Goal: Transaction & Acquisition: Purchase product/service

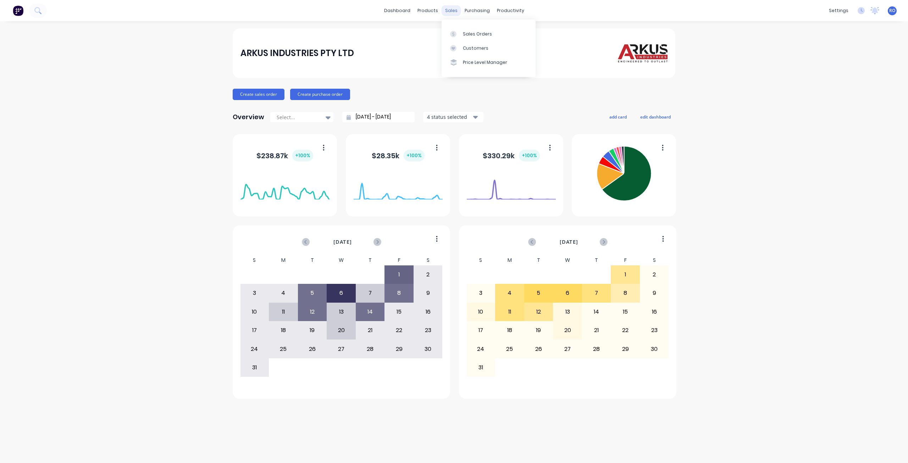
click at [449, 11] on div "sales" at bounding box center [451, 10] width 20 height 11
click at [476, 33] on div "Sales Orders" at bounding box center [477, 34] width 29 height 6
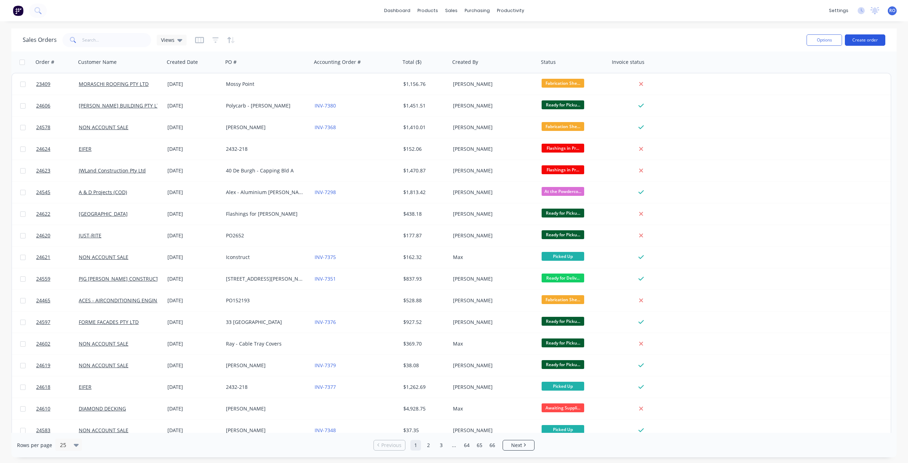
click at [866, 43] on button "Create order" at bounding box center [865, 39] width 40 height 11
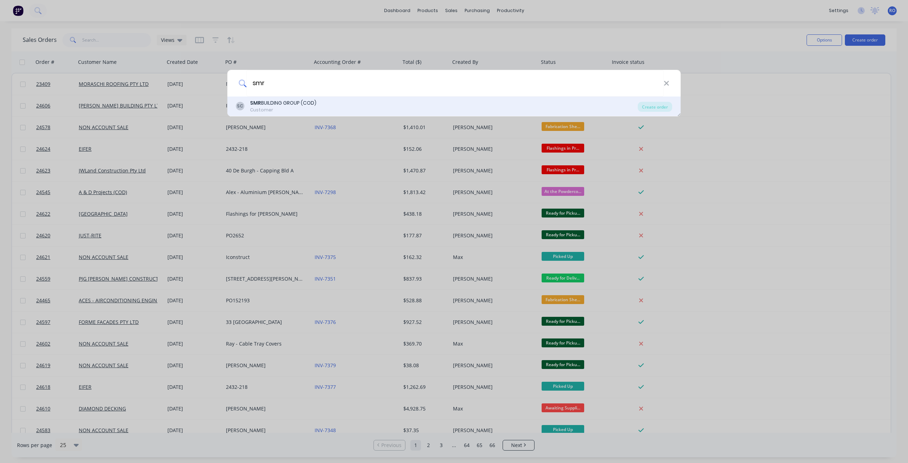
type input "smr"
click at [365, 111] on div "SC SMR BUILDING GROUP (COD) Customer" at bounding box center [437, 106] width 402 height 14
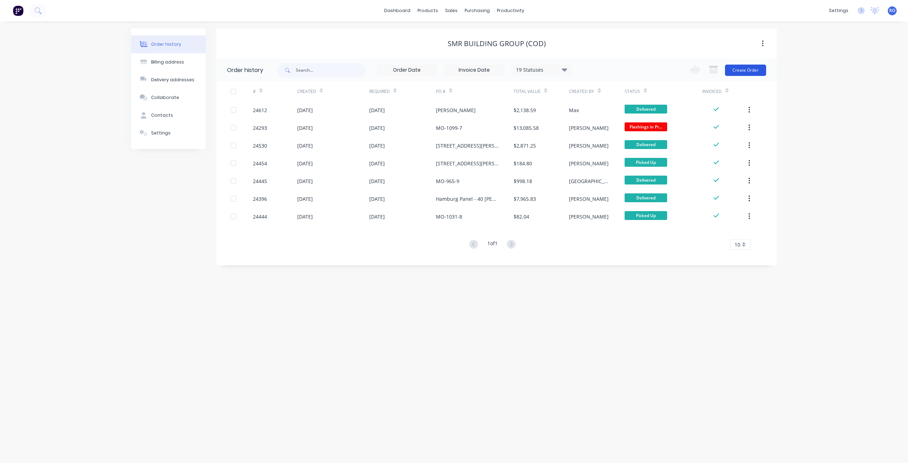
click at [753, 73] on button "Create Order" at bounding box center [745, 70] width 41 height 11
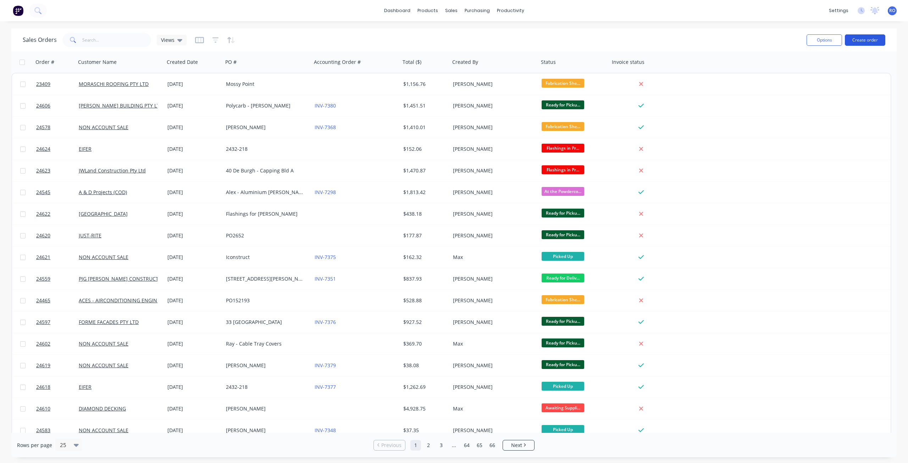
click at [866, 40] on button "Create order" at bounding box center [865, 39] width 40 height 11
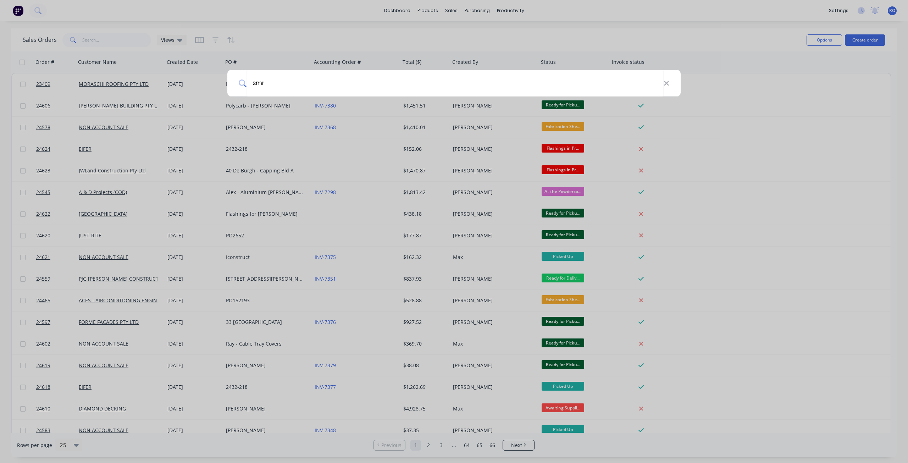
type input "smr"
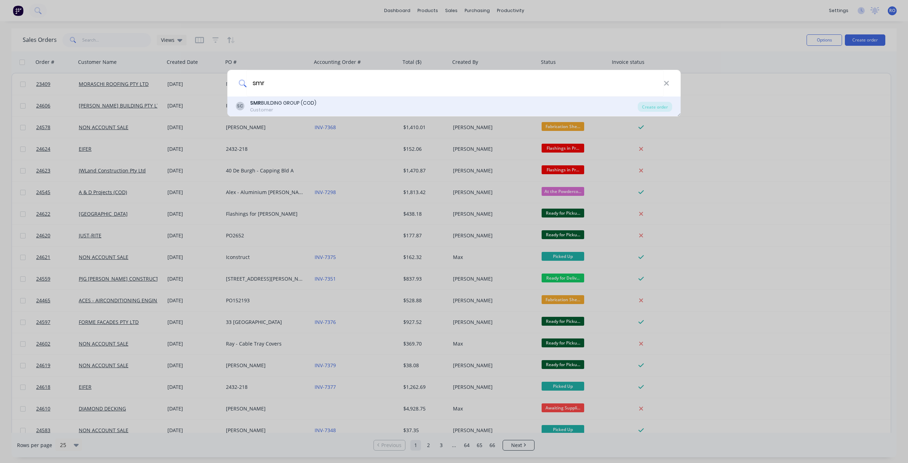
click at [266, 110] on div "Customer" at bounding box center [283, 110] width 66 height 6
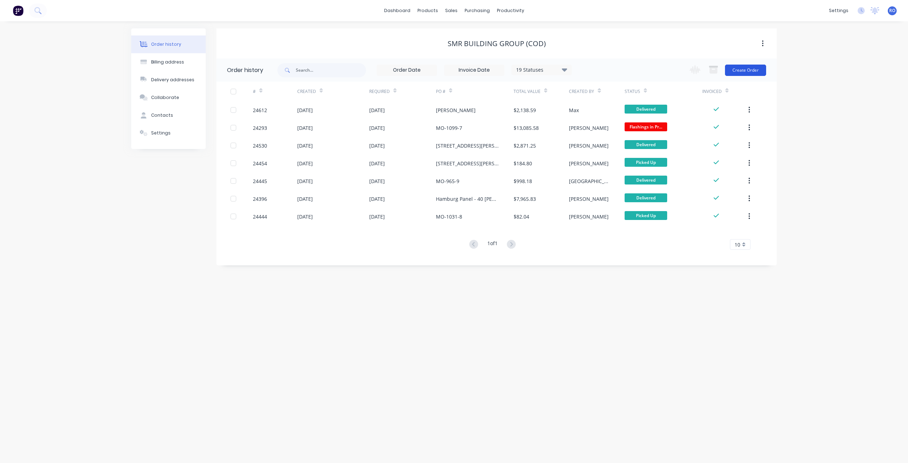
click at [742, 70] on button "Create Order" at bounding box center [745, 70] width 41 height 11
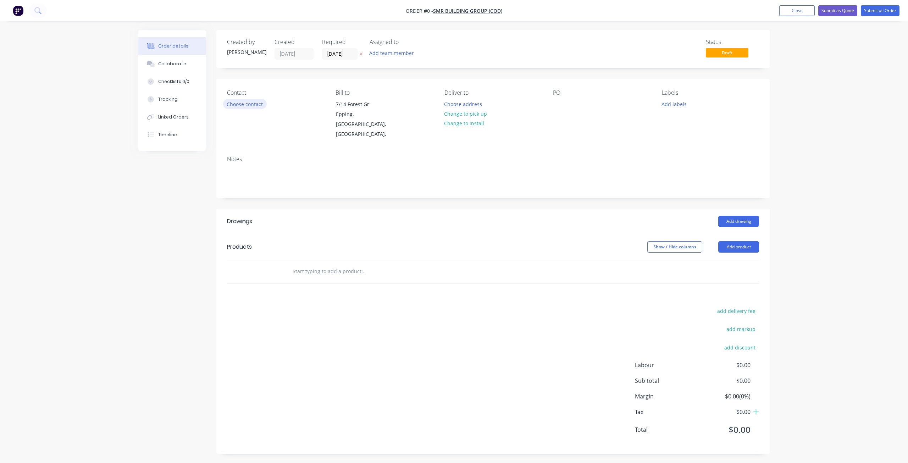
click at [242, 105] on button "Choose contact" at bounding box center [245, 104] width 44 height 10
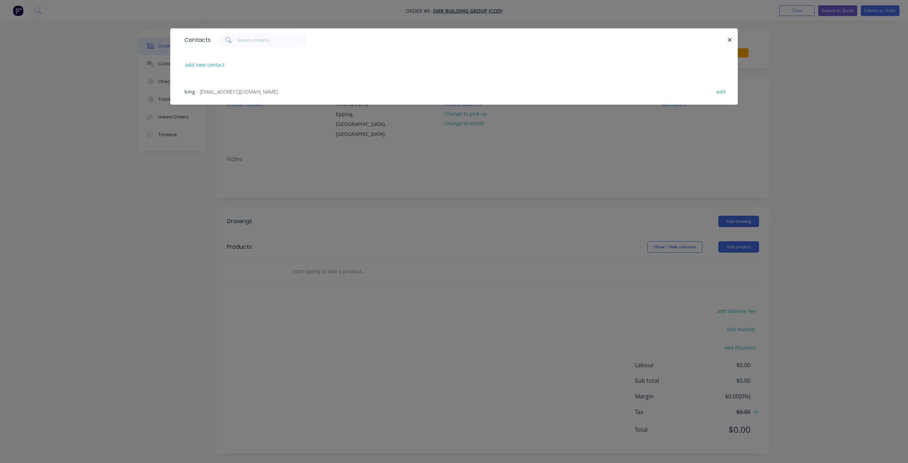
click at [214, 92] on span "- bing@smrservices.com.au -" at bounding box center [238, 91] width 84 height 7
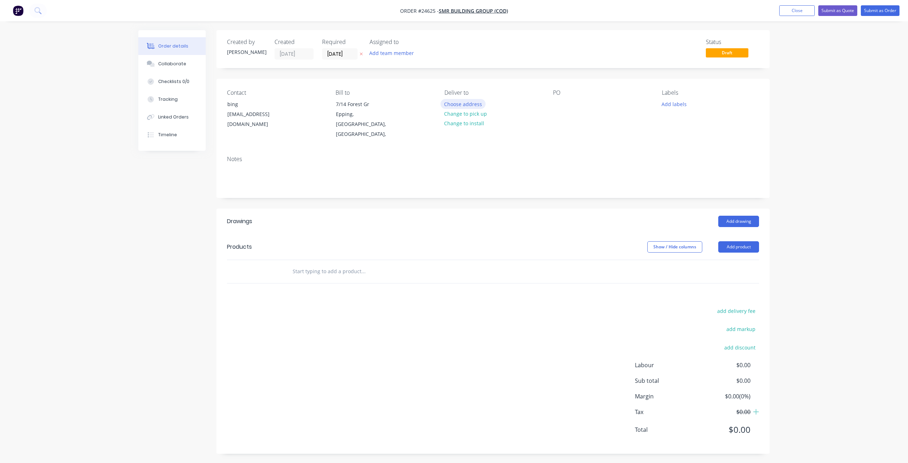
drag, startPoint x: 468, startPoint y: 117, endPoint x: 461, endPoint y: 99, distance: 19.1
click at [461, 99] on div "Choose address Change to pick up Change to install" at bounding box center [465, 113] width 50 height 29
click at [460, 101] on button "Choose address" at bounding box center [462, 104] width 45 height 10
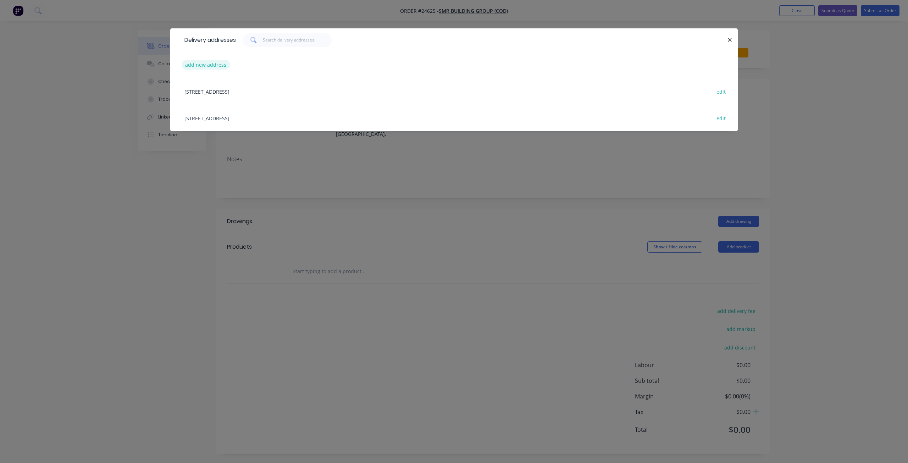
click at [216, 65] on button "add new address" at bounding box center [206, 65] width 49 height 10
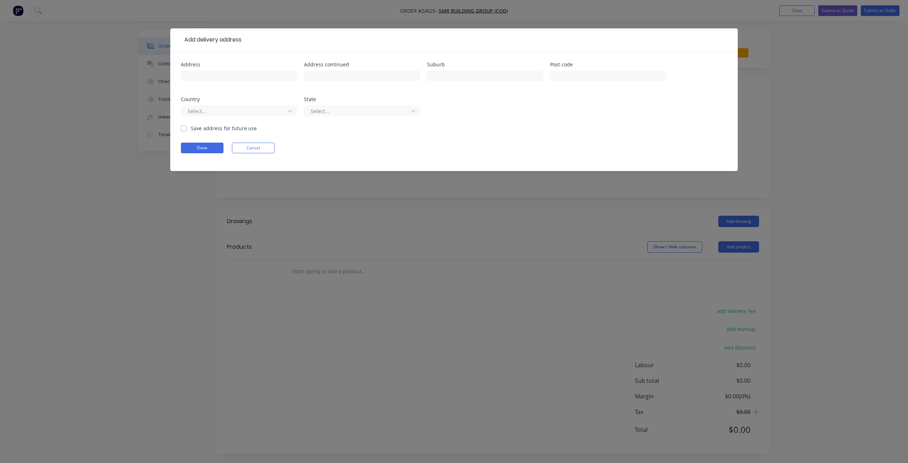
click at [203, 84] on div at bounding box center [239, 79] width 116 height 21
click at [209, 78] on input "text" at bounding box center [239, 76] width 116 height 11
type input "34 Guise St"
type input "Sutton"
click at [210, 149] on button "Done" at bounding box center [202, 148] width 43 height 11
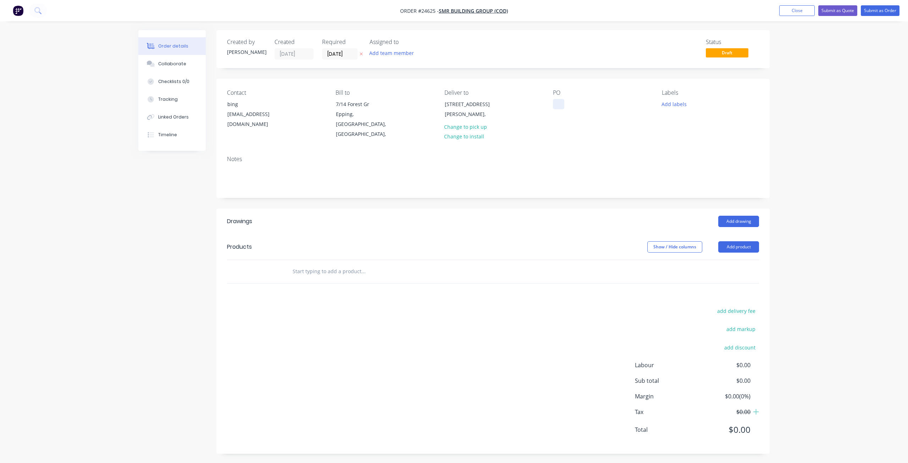
click at [559, 101] on div at bounding box center [558, 104] width 11 height 10
click at [732, 216] on button "Add drawing" at bounding box center [738, 221] width 41 height 11
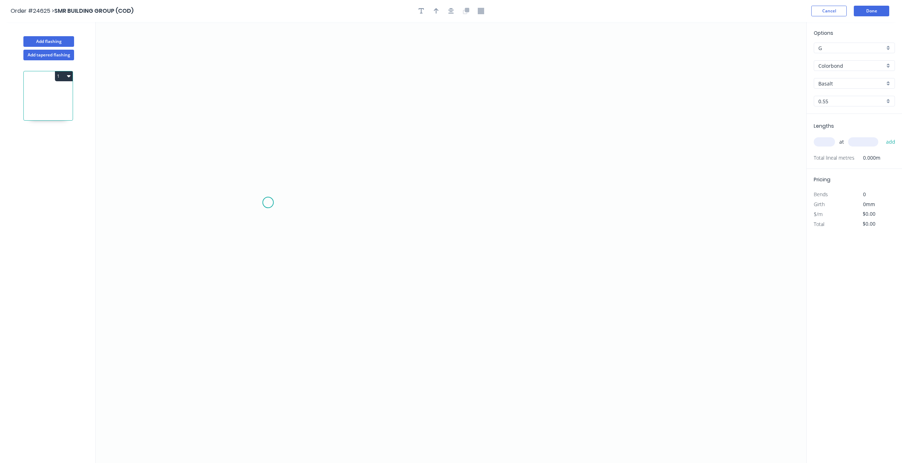
click at [268, 202] on icon "0" at bounding box center [451, 242] width 711 height 441
click at [295, 185] on icon "0" at bounding box center [451, 242] width 711 height 441
click at [295, 112] on icon at bounding box center [295, 149] width 0 height 74
click at [391, 111] on icon "0 ? ? ? º" at bounding box center [451, 242] width 711 height 441
click at [279, 177] on tspan "?" at bounding box center [279, 176] width 4 height 12
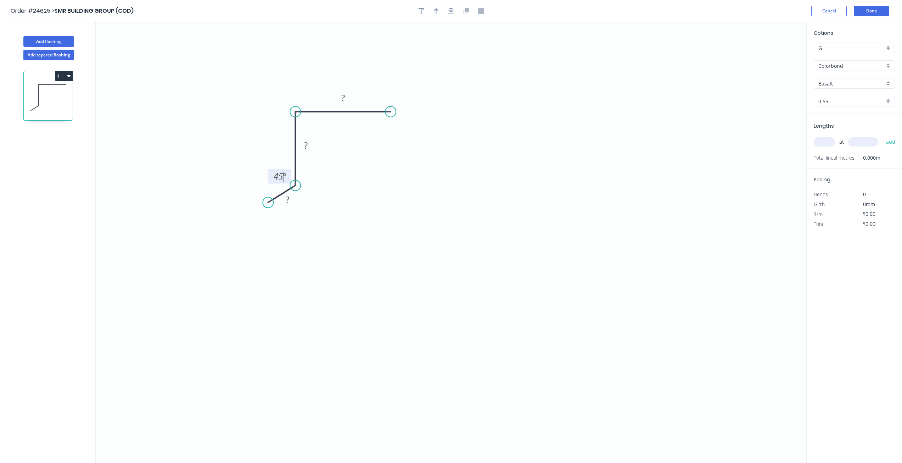
click at [290, 207] on icon "0 ? ? ? 45 º" at bounding box center [451, 242] width 711 height 441
click at [288, 199] on tspan "?" at bounding box center [288, 200] width 4 height 12
click at [311, 145] on rect at bounding box center [306, 146] width 14 height 10
click at [350, 95] on rect at bounding box center [343, 97] width 23 height 15
click at [348, 95] on rect at bounding box center [343, 98] width 14 height 10
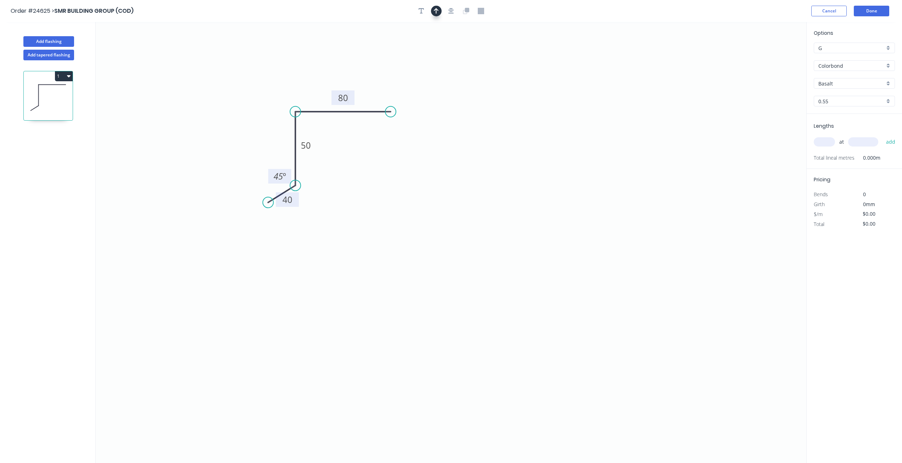
click at [435, 15] on button "button" at bounding box center [436, 11] width 11 height 11
type input "$7.12"
drag, startPoint x: 772, startPoint y: 56, endPoint x: 313, endPoint y: 86, distance: 459.8
click at [313, 86] on icon at bounding box center [313, 78] width 6 height 23
click at [831, 84] on input "Basalt" at bounding box center [852, 83] width 66 height 7
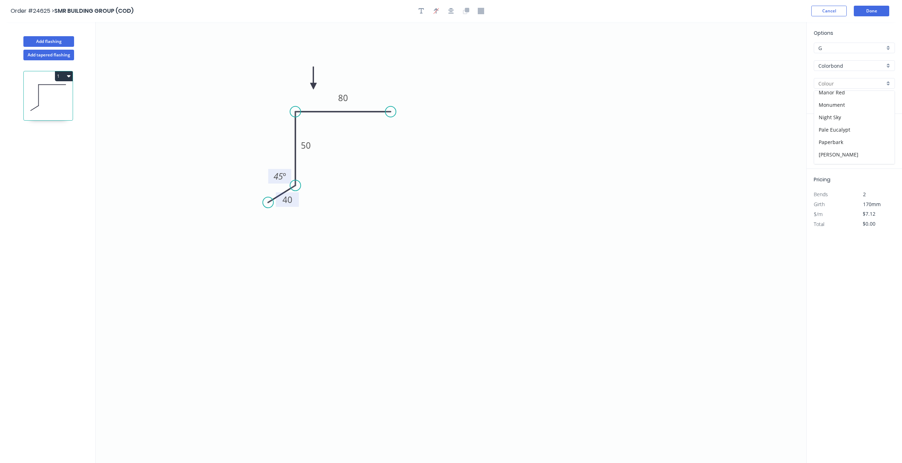
scroll to position [142, 0]
click at [823, 102] on div "Monument" at bounding box center [854, 104] width 80 height 12
type input "Monument"
click at [824, 141] on input "text" at bounding box center [824, 141] width 21 height 9
type input "2"
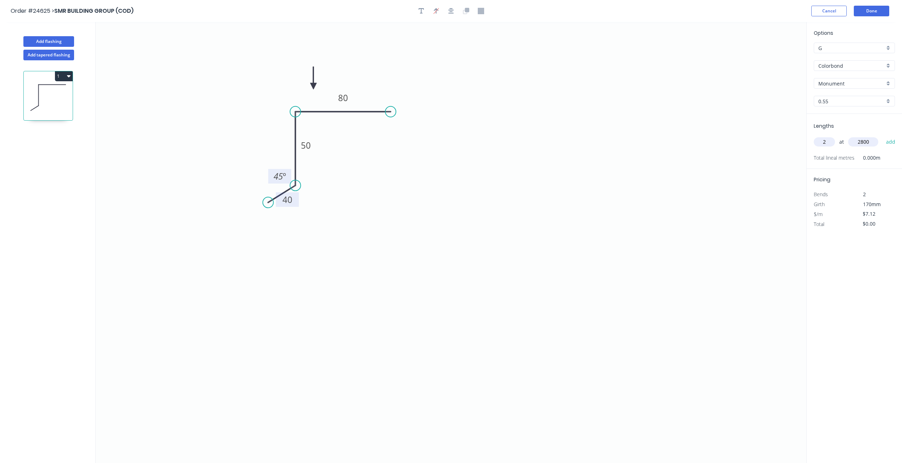
type input "2800"
click at [883, 136] on button "add" at bounding box center [891, 142] width 17 height 12
click at [889, 159] on icon "button" at bounding box center [892, 156] width 6 height 9
type input "$0.00"
click at [828, 140] on input "text" at bounding box center [824, 141] width 21 height 9
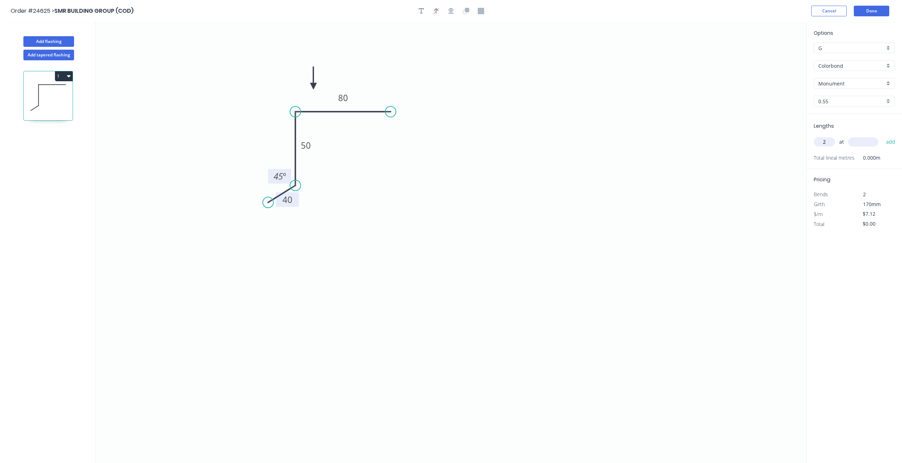
type input "2"
type input "2300"
click at [883, 136] on button "add" at bounding box center [891, 142] width 17 height 12
click at [66, 77] on button "1" at bounding box center [64, 76] width 18 height 10
click at [54, 98] on div "Duplicate" at bounding box center [39, 94] width 55 height 10
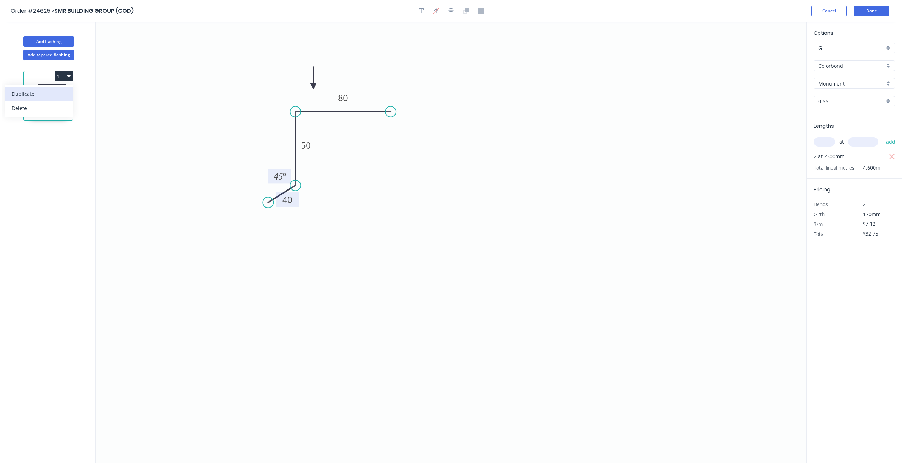
type input "$0.00"
click at [43, 163] on icon at bounding box center [48, 155] width 49 height 45
click at [339, 98] on tspan "80" at bounding box center [343, 98] width 10 height 12
click at [827, 138] on input "text" at bounding box center [824, 141] width 21 height 9
type input "4"
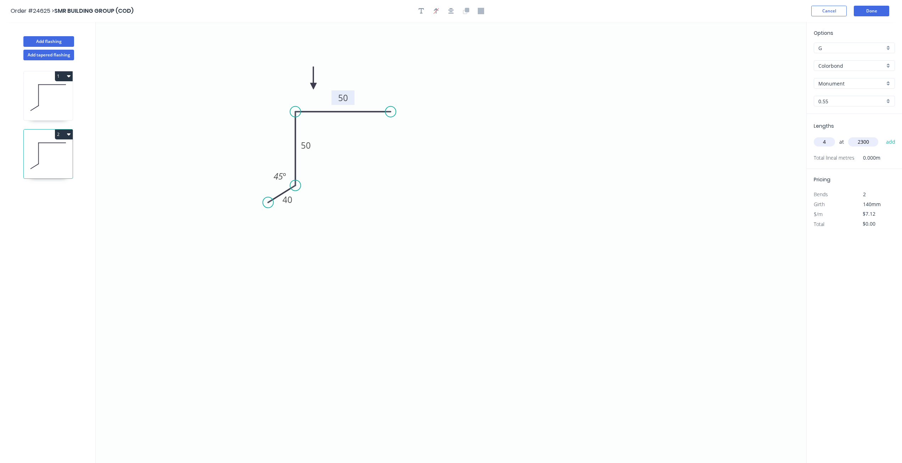
type input "2300"
click at [883, 136] on button "add" at bounding box center [891, 142] width 17 height 12
type input "$65.50"
click at [39, 43] on button "Add flashing" at bounding box center [48, 41] width 51 height 11
type input "$0.00"
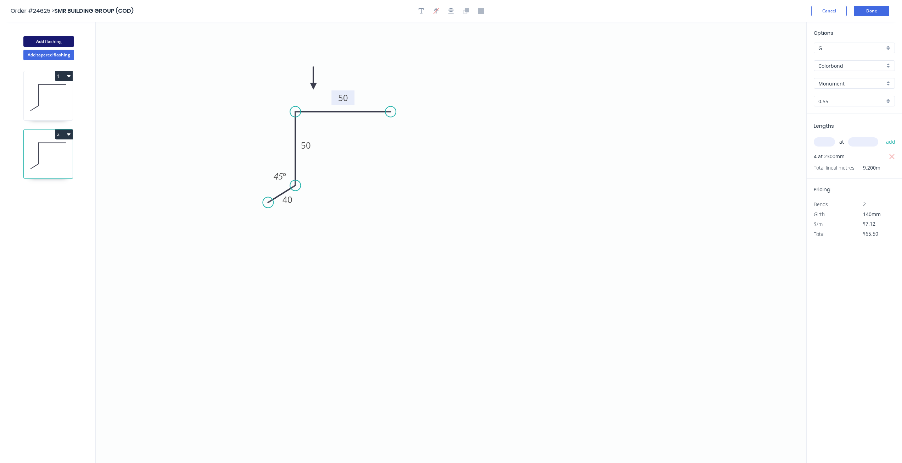
type input "$0.00"
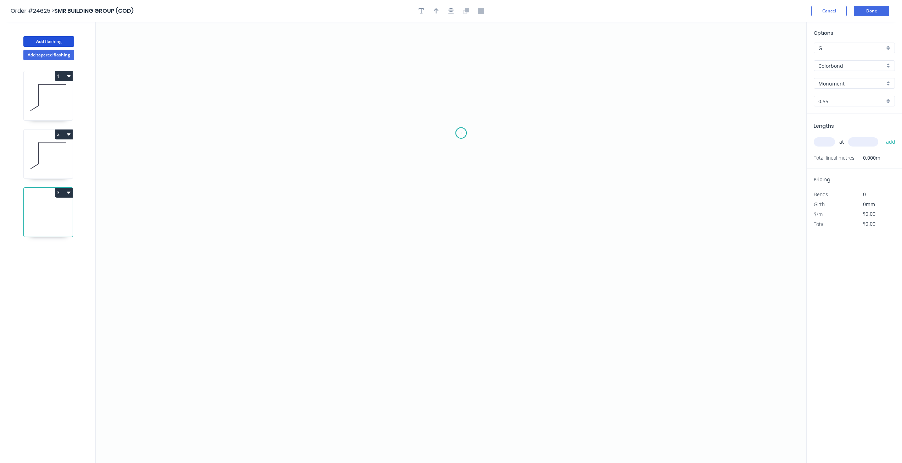
click at [461, 133] on icon "0" at bounding box center [451, 242] width 711 height 441
click at [363, 129] on icon "0" at bounding box center [451, 242] width 711 height 441
click at [366, 177] on icon "0 ?" at bounding box center [451, 242] width 711 height 441
click at [379, 196] on div "Crush & Fold" at bounding box center [401, 199] width 71 height 15
click at [374, 198] on div "Flip bend" at bounding box center [400, 198] width 71 height 15
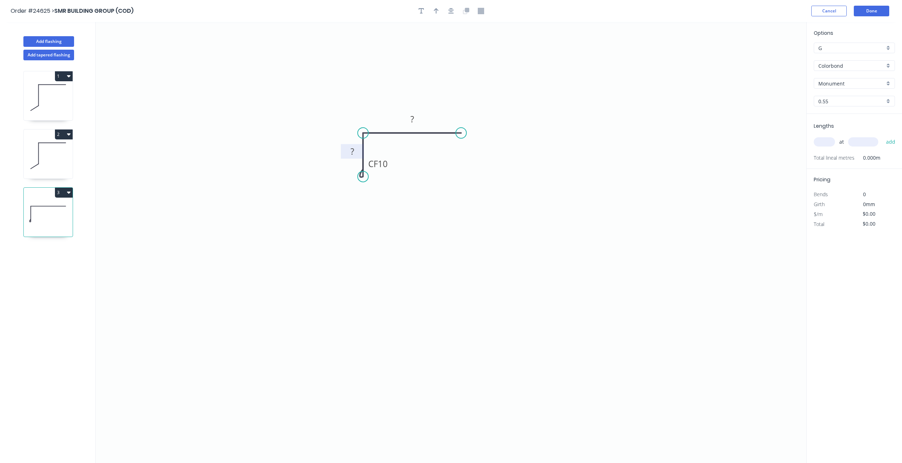
click at [356, 153] on rect at bounding box center [352, 152] width 14 height 10
type input "$7.61"
click at [829, 141] on input "text" at bounding box center [824, 141] width 21 height 9
type input "2"
type input "2300"
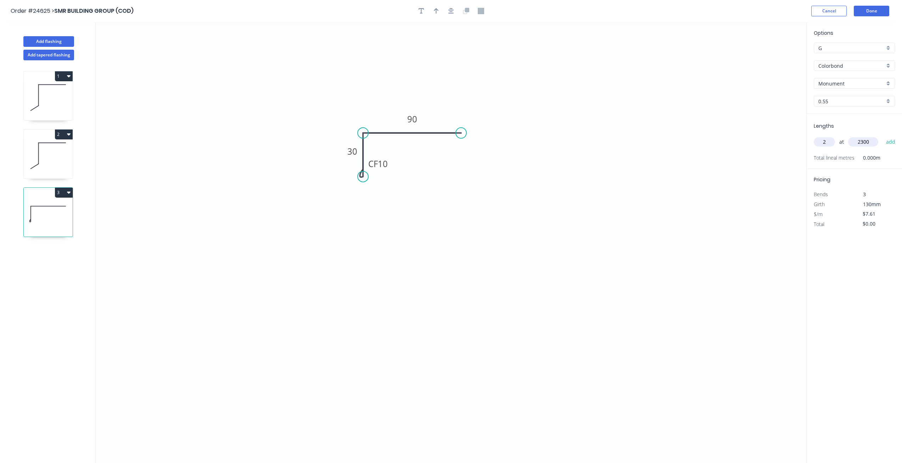
click at [883, 136] on button "add" at bounding box center [891, 142] width 17 height 12
type input "$35.01"
click at [434, 15] on button "button" at bounding box center [436, 11] width 11 height 11
click at [769, 56] on icon at bounding box center [771, 49] width 6 height 23
click at [769, 56] on icon "0 CF 10 30 90" at bounding box center [451, 242] width 711 height 441
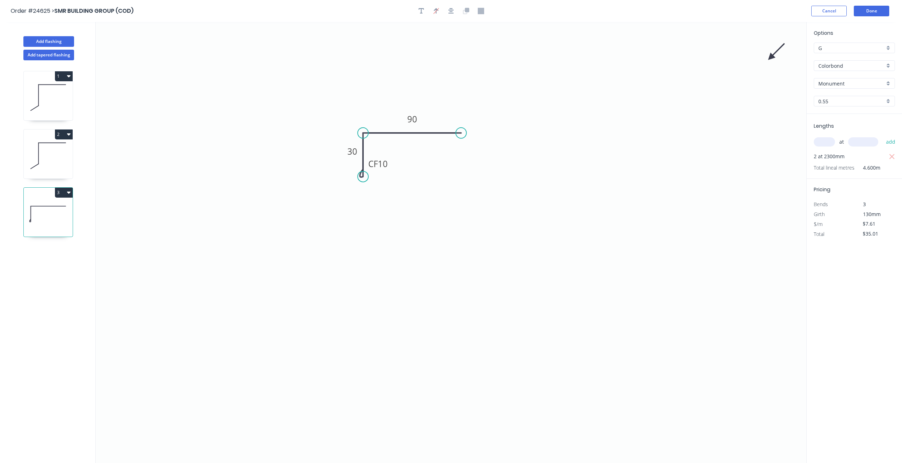
click at [769, 56] on icon "0 CF 10 30 90" at bounding box center [451, 242] width 711 height 441
click at [771, 58] on icon at bounding box center [777, 51] width 21 height 21
click at [771, 58] on icon at bounding box center [776, 52] width 21 height 21
click at [771, 58] on icon at bounding box center [778, 58] width 23 height 6
drag, startPoint x: 772, startPoint y: 58, endPoint x: 434, endPoint y: 167, distance: 355.0
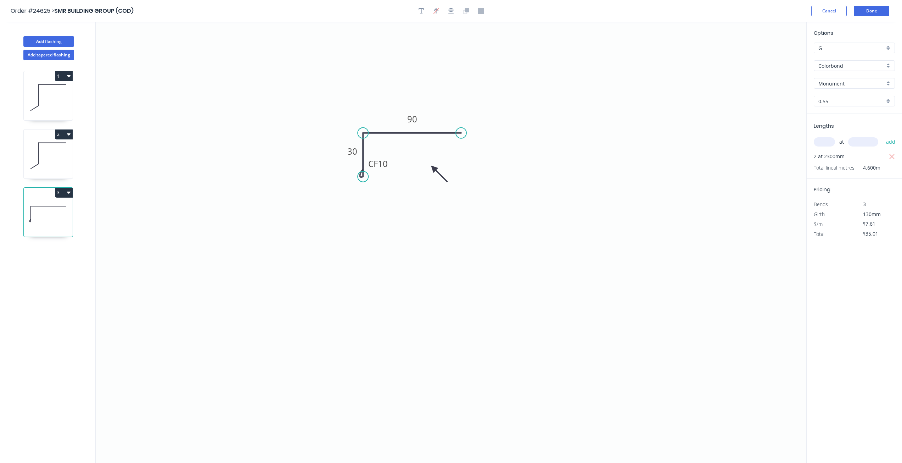
click at [434, 167] on icon at bounding box center [439, 173] width 21 height 21
click at [51, 42] on button "Add flashing" at bounding box center [48, 41] width 51 height 11
type input "$0.00"
click at [415, 135] on icon "0" at bounding box center [451, 242] width 711 height 441
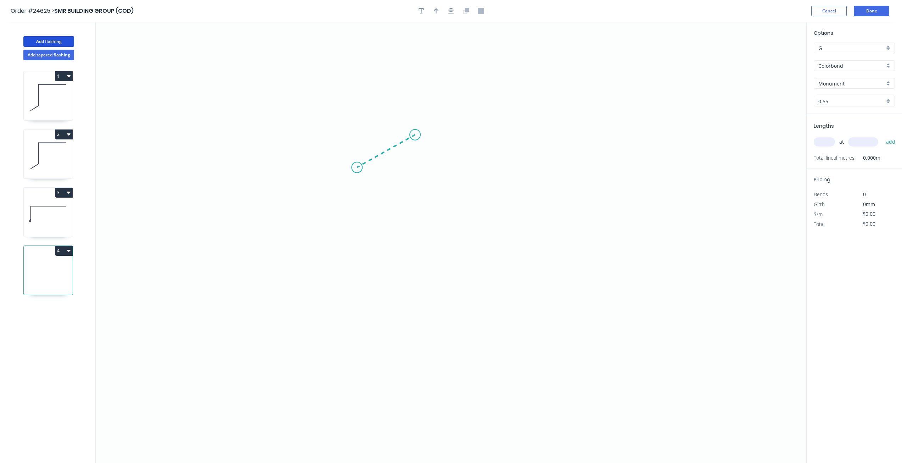
click at [357, 167] on icon "0" at bounding box center [451, 242] width 711 height 441
click at [357, 213] on icon "0 ?" at bounding box center [451, 242] width 711 height 441
click at [331, 235] on icon "0 ? ? ? º" at bounding box center [451, 242] width 711 height 441
click at [435, 157] on div "Crush & Fold" at bounding box center [449, 158] width 71 height 15
click at [352, 235] on tspan "?" at bounding box center [352, 230] width 4 height 12
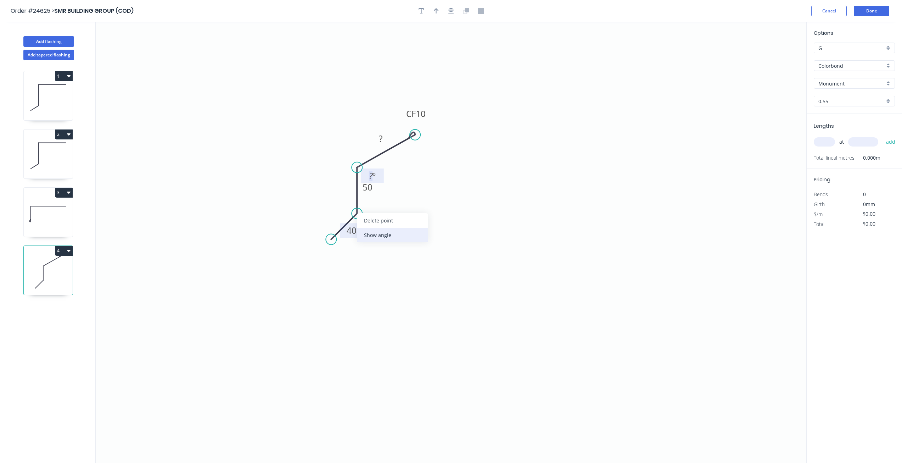
click at [370, 237] on div "Show angle" at bounding box center [392, 235] width 71 height 15
click at [333, 202] on rect at bounding box center [340, 206] width 23 height 15
click at [336, 205] on rect at bounding box center [341, 206] width 14 height 10
click at [372, 178] on tspan "?" at bounding box center [371, 176] width 4 height 12
type input "$8.11"
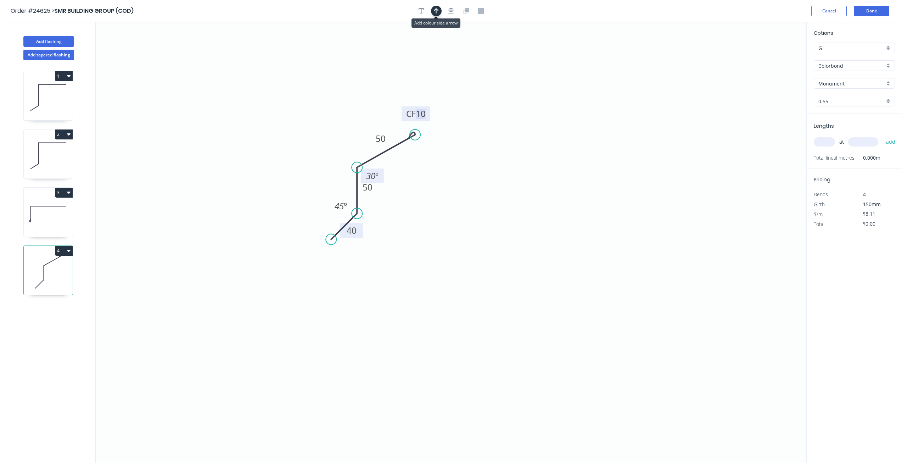
click at [435, 8] on icon "button" at bounding box center [436, 11] width 5 height 6
click at [772, 53] on icon "0 40 50 CF 10 50 30 º 45 º" at bounding box center [451, 242] width 711 height 441
click at [772, 55] on icon at bounding box center [771, 49] width 6 height 23
click at [772, 55] on icon at bounding box center [777, 51] width 21 height 21
click at [772, 59] on icon at bounding box center [779, 57] width 23 height 6
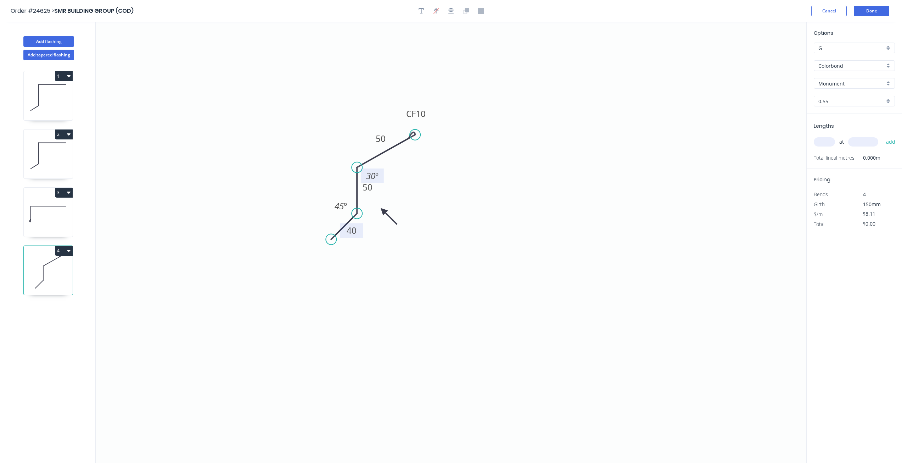
drag, startPoint x: 772, startPoint y: 59, endPoint x: 383, endPoint y: 211, distance: 417.0
click at [383, 211] on icon at bounding box center [389, 216] width 21 height 21
click at [826, 143] on input "text" at bounding box center [824, 141] width 21 height 9
type input "3"
type input "1200"
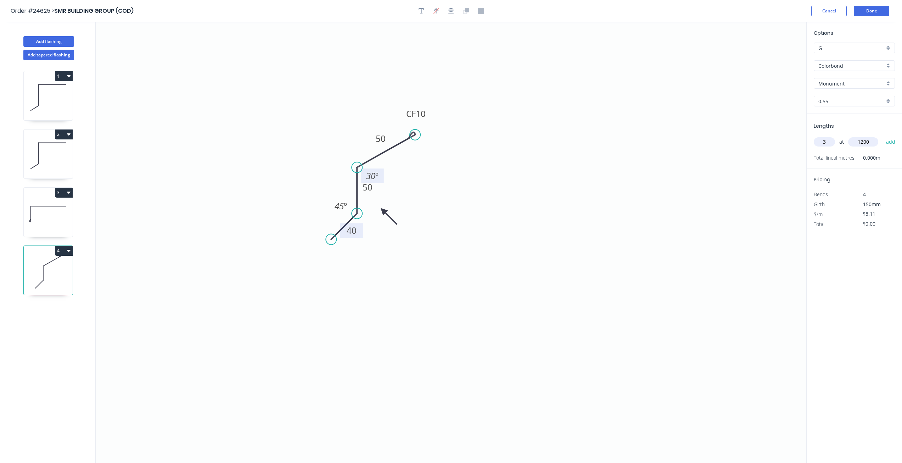
click at [883, 136] on button "add" at bounding box center [891, 142] width 17 height 12
type input "$29.20"
click at [30, 40] on button "Add flashing" at bounding box center [48, 41] width 51 height 11
type input "$0.00"
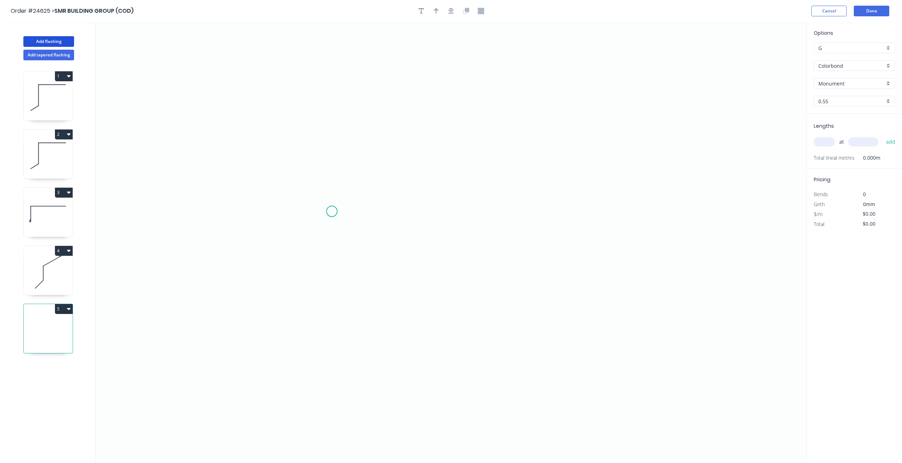
click at [332, 211] on icon "0" at bounding box center [451, 242] width 711 height 441
click at [424, 211] on icon "0" at bounding box center [451, 242] width 711 height 441
click at [436, 246] on div "Open Hook" at bounding box center [459, 249] width 71 height 15
click at [441, 223] on div "Delete point" at bounding box center [457, 220] width 71 height 15
click at [884, 12] on button "Done" at bounding box center [871, 11] width 35 height 11
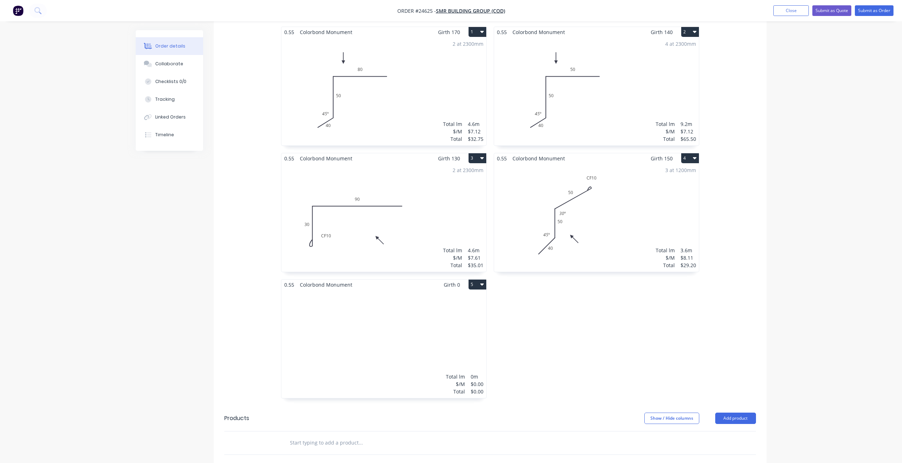
scroll to position [213, 0]
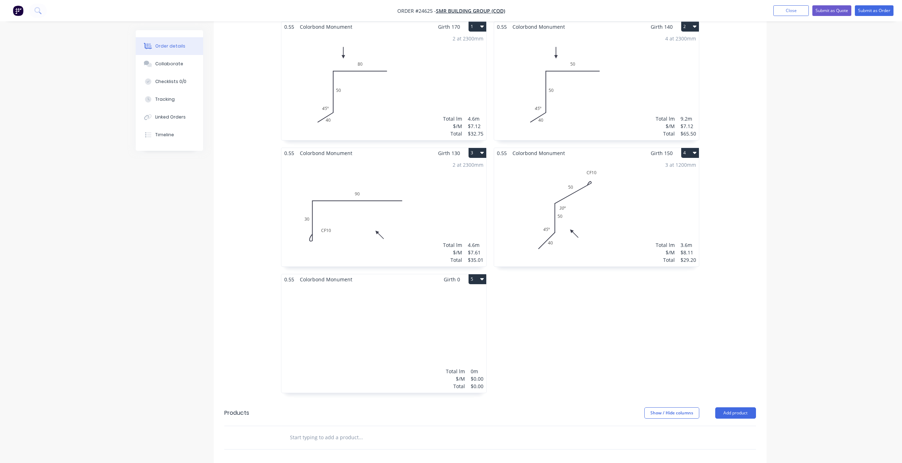
click at [476, 274] on button "5" at bounding box center [478, 279] width 18 height 10
click at [449, 319] on div "Delete" at bounding box center [452, 324] width 55 height 10
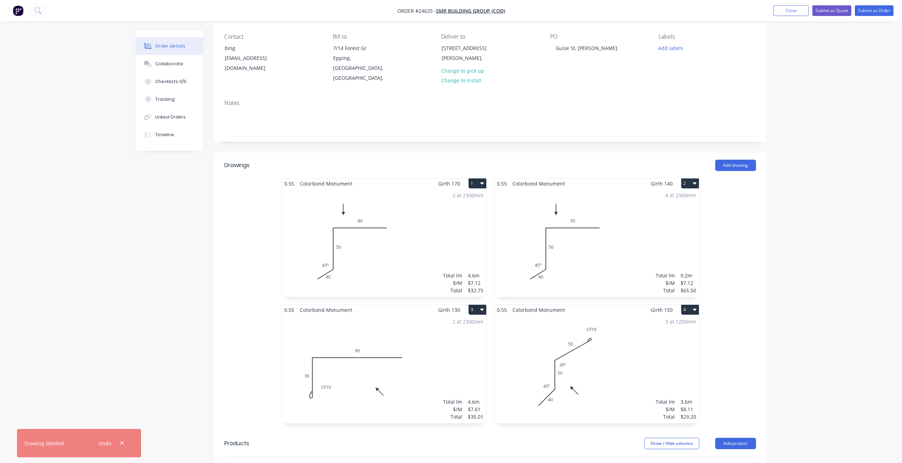
scroll to position [0, 0]
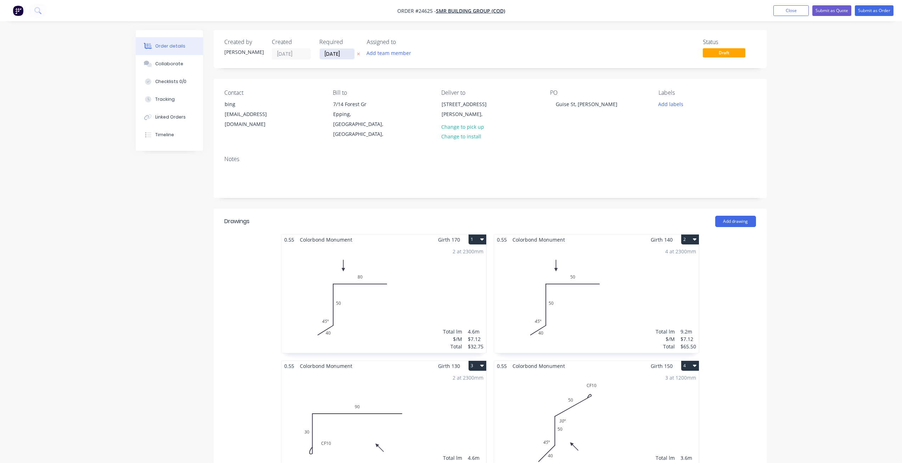
click at [331, 58] on input "13/08/25" at bounding box center [337, 54] width 35 height 11
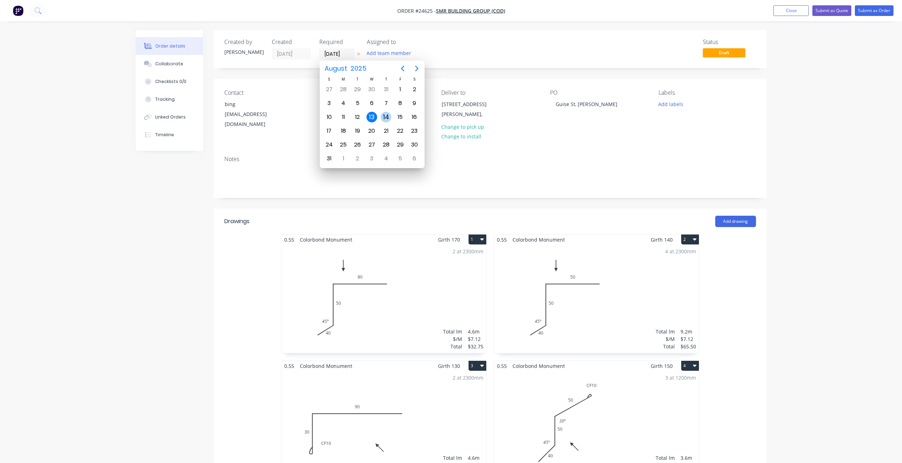
click at [384, 114] on div "14" at bounding box center [386, 117] width 11 height 11
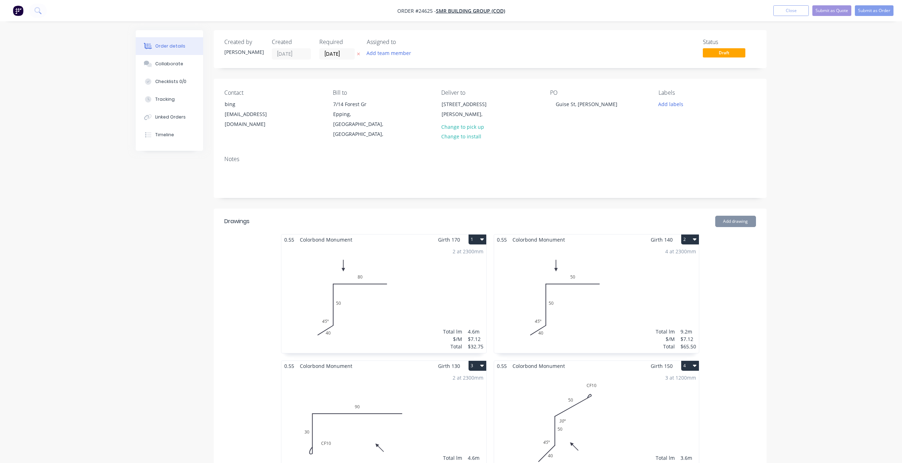
type input "14/08/25"
click at [481, 156] on div "Notes" at bounding box center [490, 159] width 532 height 7
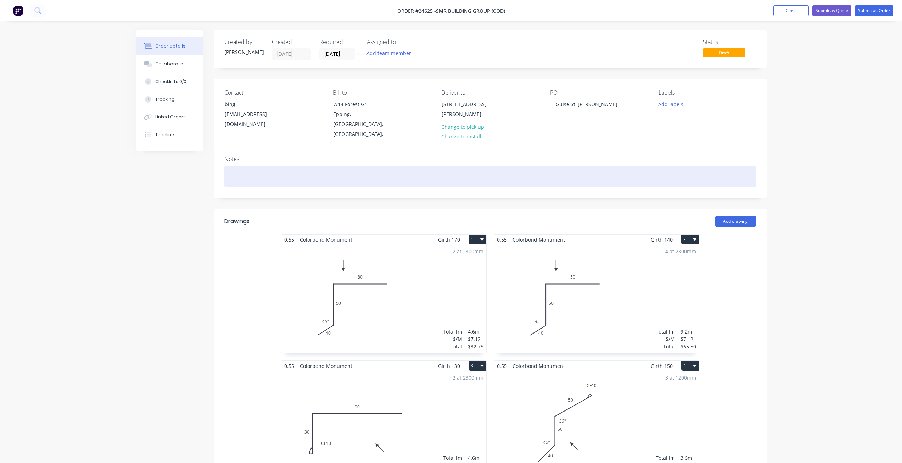
click at [471, 166] on div at bounding box center [490, 177] width 532 height 22
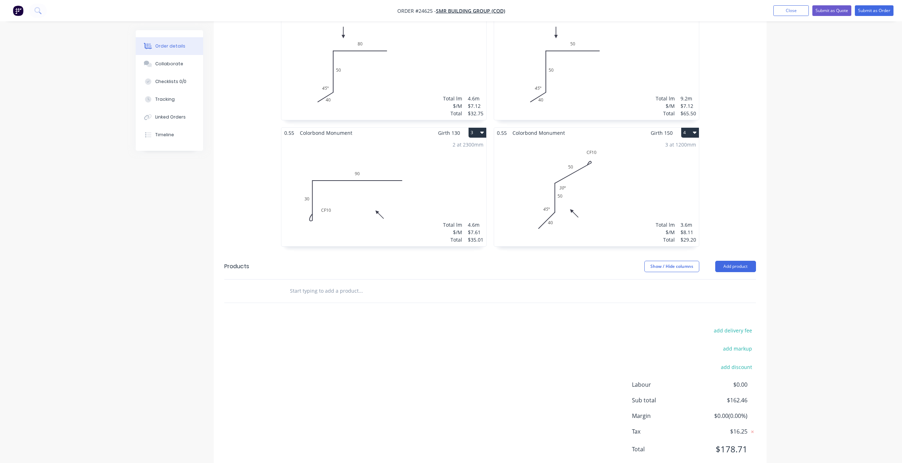
scroll to position [244, 0]
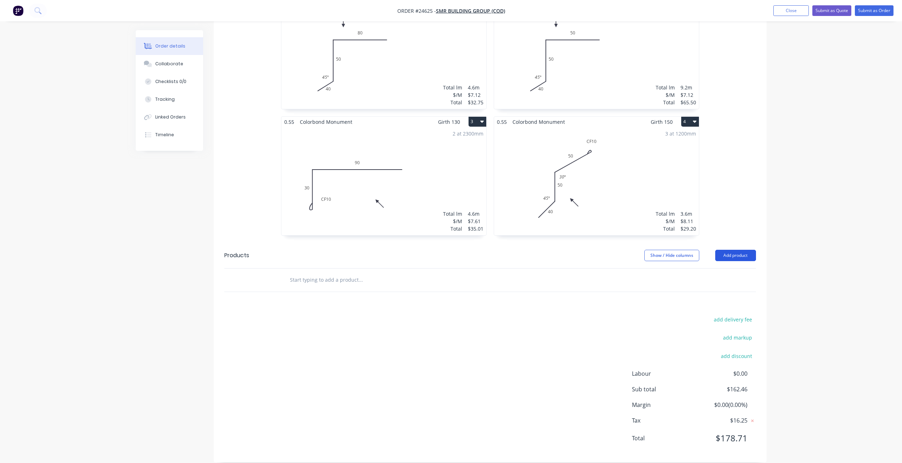
click at [745, 250] on button "Add product" at bounding box center [736, 255] width 41 height 11
click at [729, 250] on button "Add product" at bounding box center [736, 255] width 41 height 11
click at [728, 250] on button "Add product" at bounding box center [736, 255] width 41 height 11
click at [715, 268] on div "Product catalogue" at bounding box center [722, 273] width 55 height 10
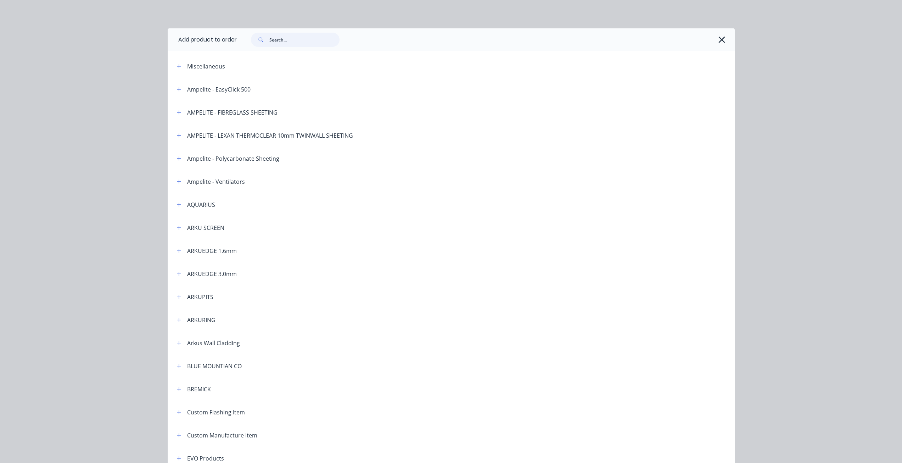
click at [300, 35] on input "text" at bounding box center [304, 40] width 70 height 14
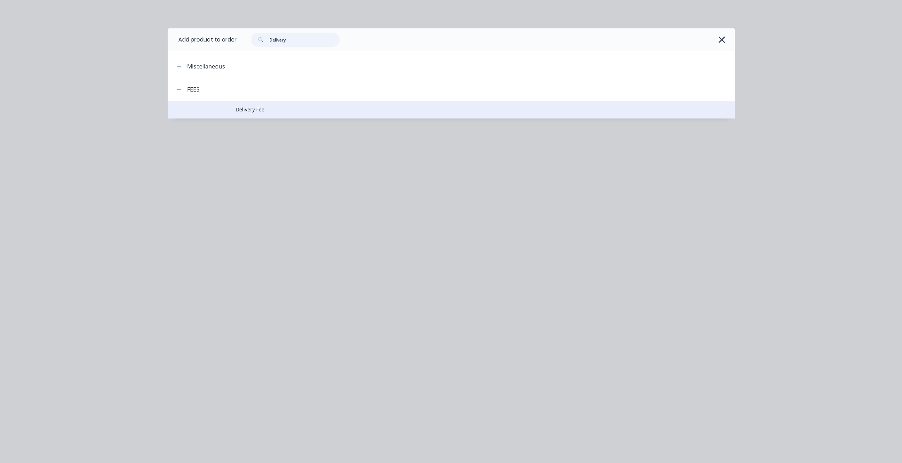
type input "Delivery"
click at [285, 114] on td "Delivery Fee" at bounding box center [485, 110] width 499 height 18
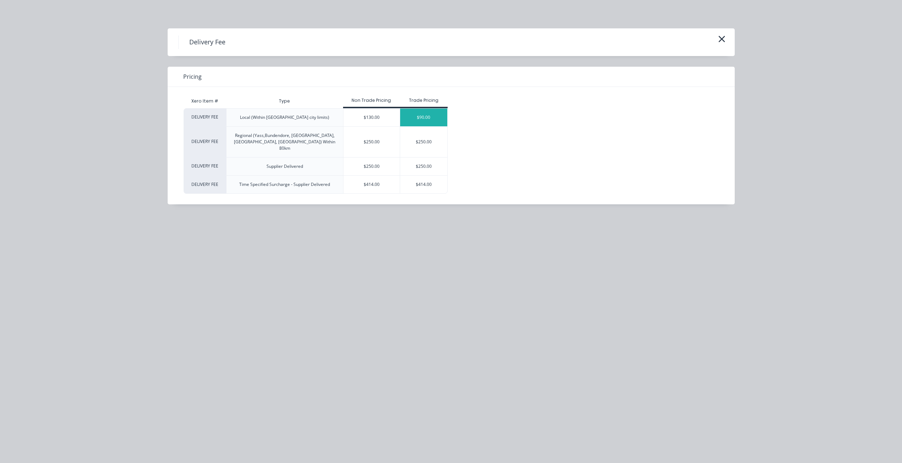
click at [408, 115] on div "$90.00" at bounding box center [423, 118] width 47 height 18
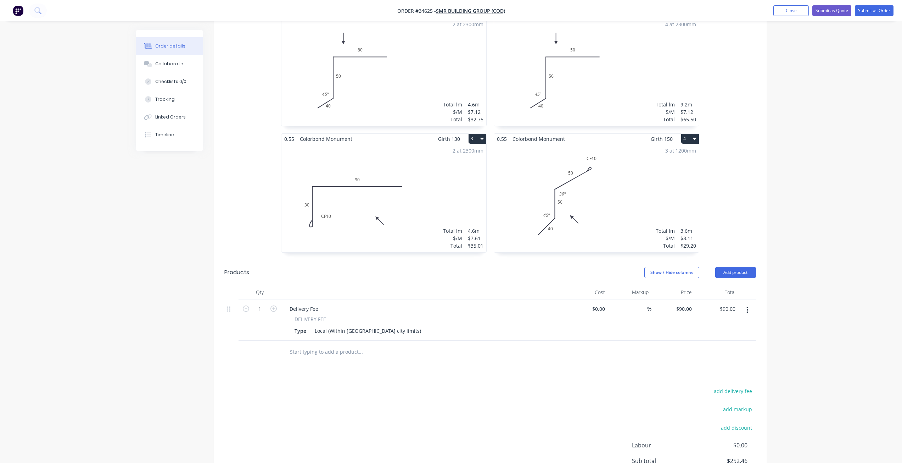
scroll to position [228, 0]
click at [822, 9] on button "Submit as Quote" at bounding box center [832, 10] width 39 height 11
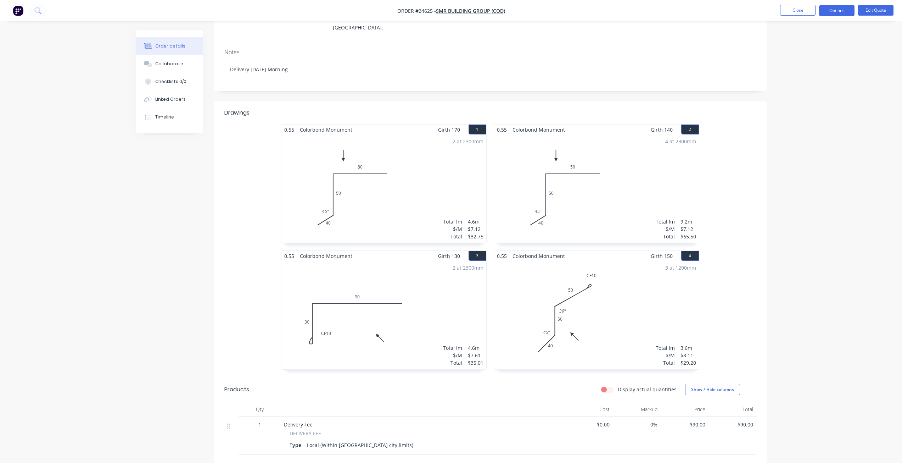
scroll to position [0, 0]
